Goal: Check status: Check status

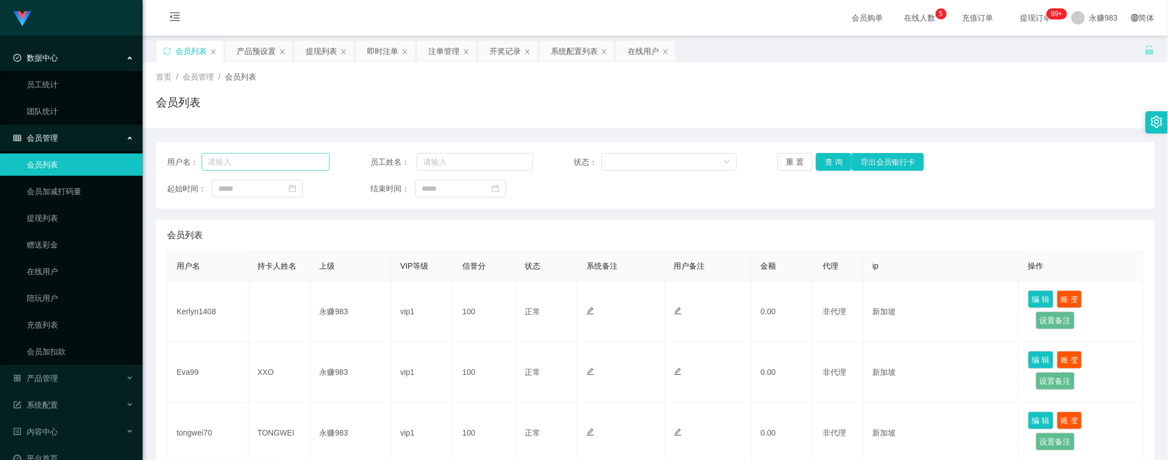
scroll to position [20, 0]
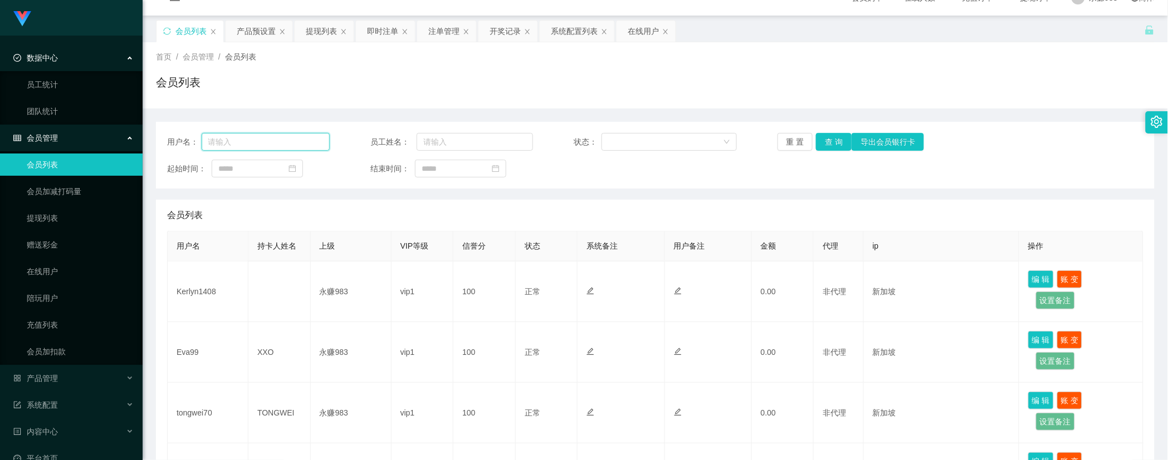
click at [251, 142] on input "text" at bounding box center [266, 142] width 129 height 18
paste input "aa199095824"
type input "aa199095824"
click at [836, 143] on button "查 询" at bounding box center [834, 142] width 36 height 18
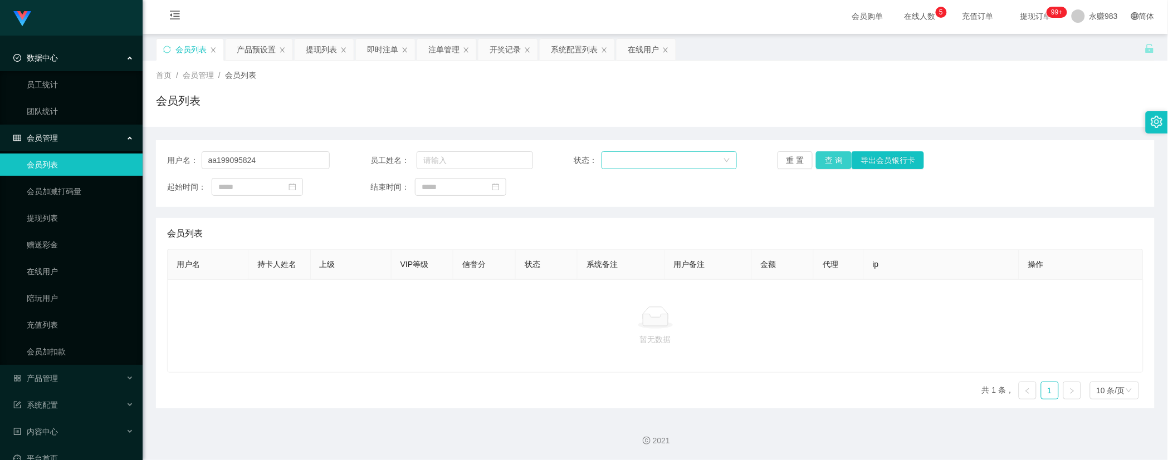
scroll to position [1, 0]
click at [62, 225] on link "提现列表" at bounding box center [80, 218] width 107 height 22
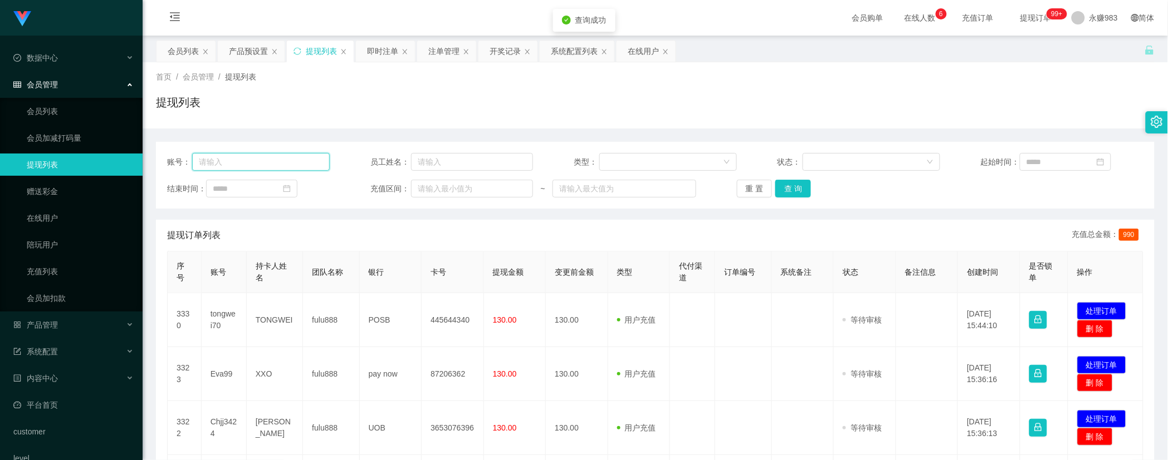
click at [280, 170] on input "text" at bounding box center [261, 162] width 138 height 18
paste input "aa199095824"
type input "aa199095824"
click at [748, 190] on button "重 置" at bounding box center [755, 189] width 36 height 18
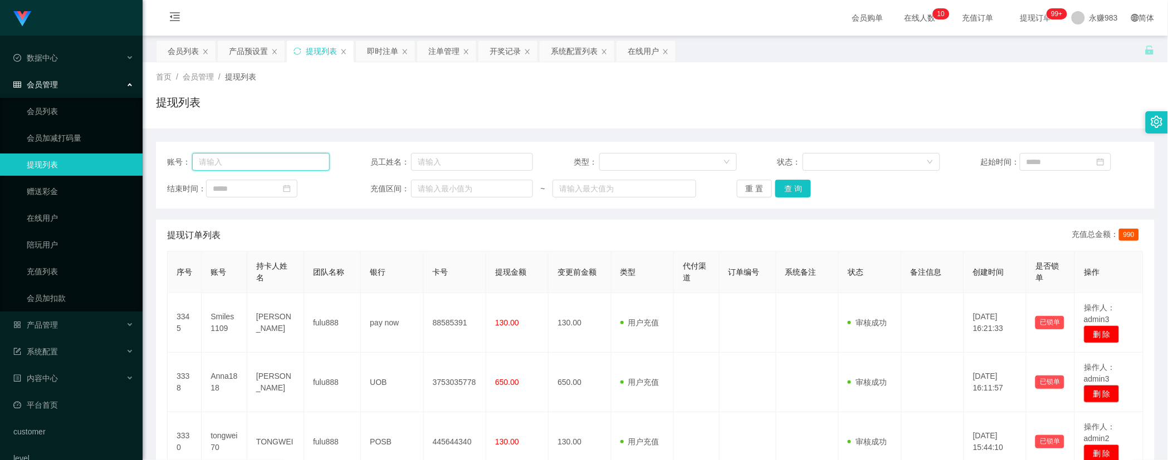
click at [271, 160] on input "text" at bounding box center [261, 162] width 138 height 18
paste input "aa199095824"
type input "aa199095824"
click at [794, 190] on button "查 询" at bounding box center [793, 189] width 36 height 18
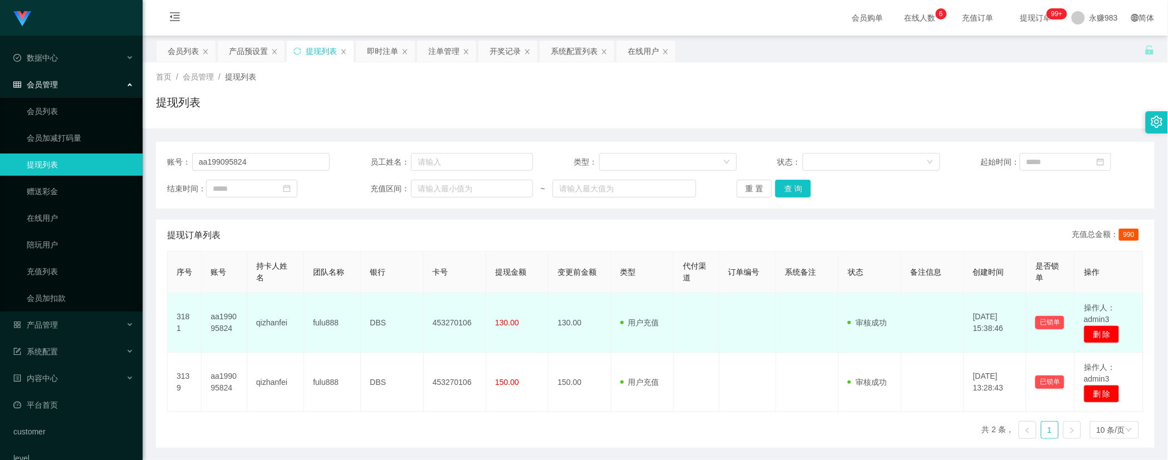
click at [274, 330] on td "qizhanfei" at bounding box center [275, 323] width 57 height 60
click at [276, 313] on td "qizhanfei" at bounding box center [275, 323] width 57 height 60
click at [274, 324] on td "qizhanfei" at bounding box center [275, 323] width 57 height 60
copy td "qizhanfei"
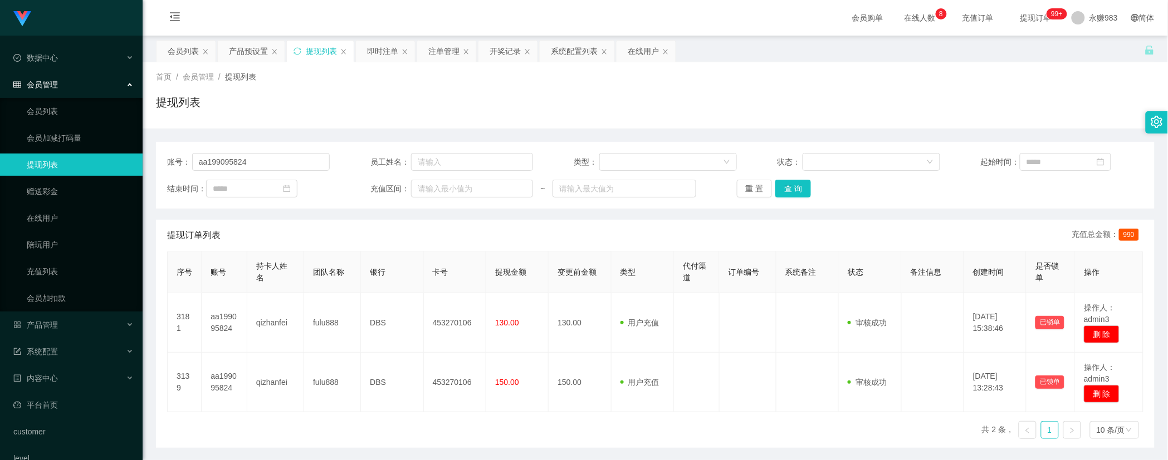
click at [335, 418] on div "序号 账号 持卡人姓名 团队名称 银行 卡号 提现金额 变更前金额 类型 代付渠道 订单编号 系统备注 状态 备注信息 创建时间 是否锁单 操作 3181 a…" at bounding box center [655, 349] width 976 height 197
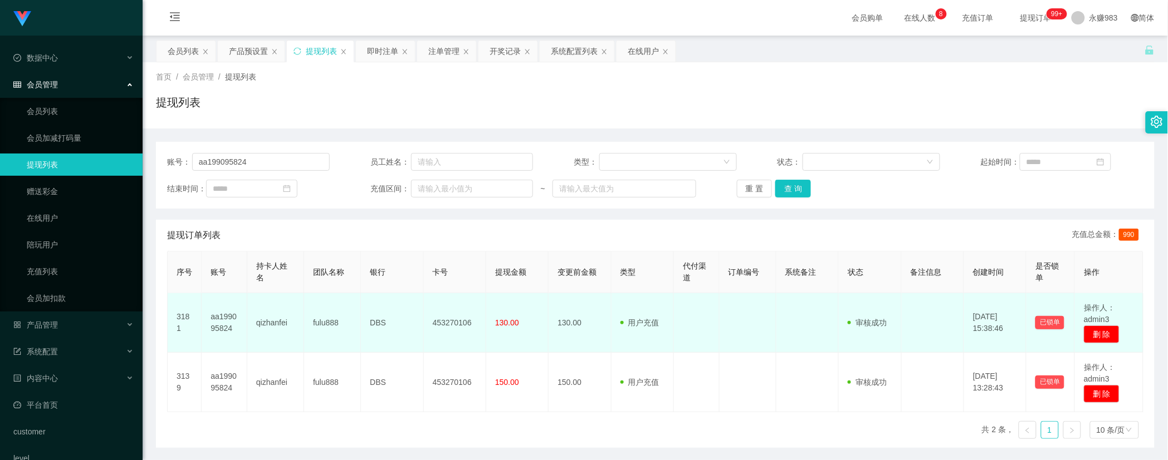
click at [440, 325] on td "453270106" at bounding box center [455, 323] width 62 height 60
copy td "453270106"
